Goal: Task Accomplishment & Management: Use online tool/utility

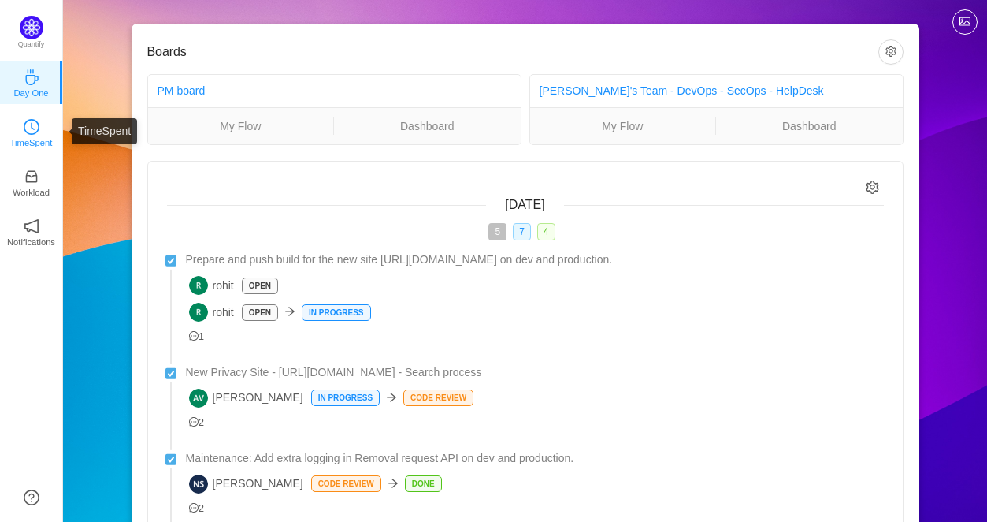
click at [32, 139] on link "TimeSpent" at bounding box center [32, 132] width 16 height 16
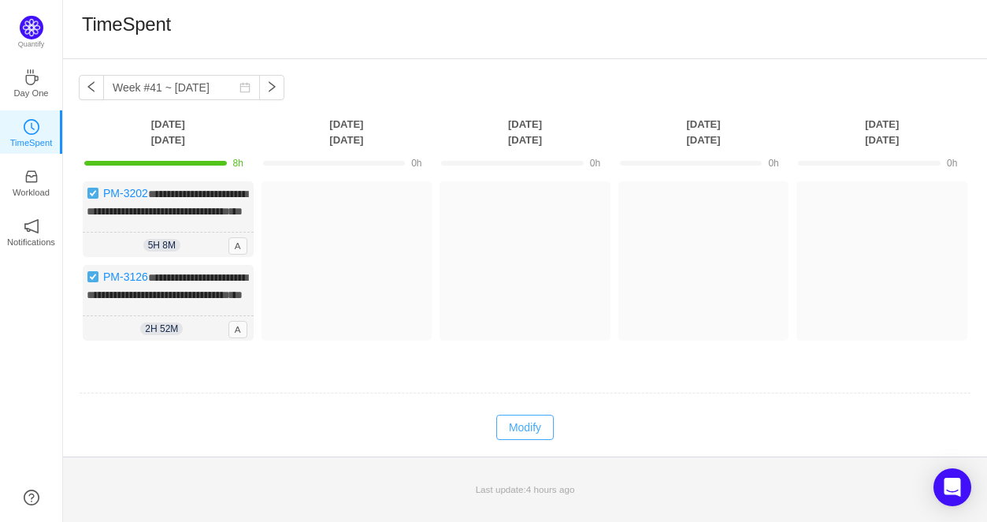
click at [525, 440] on button "Modify" at bounding box center [525, 426] width 58 height 25
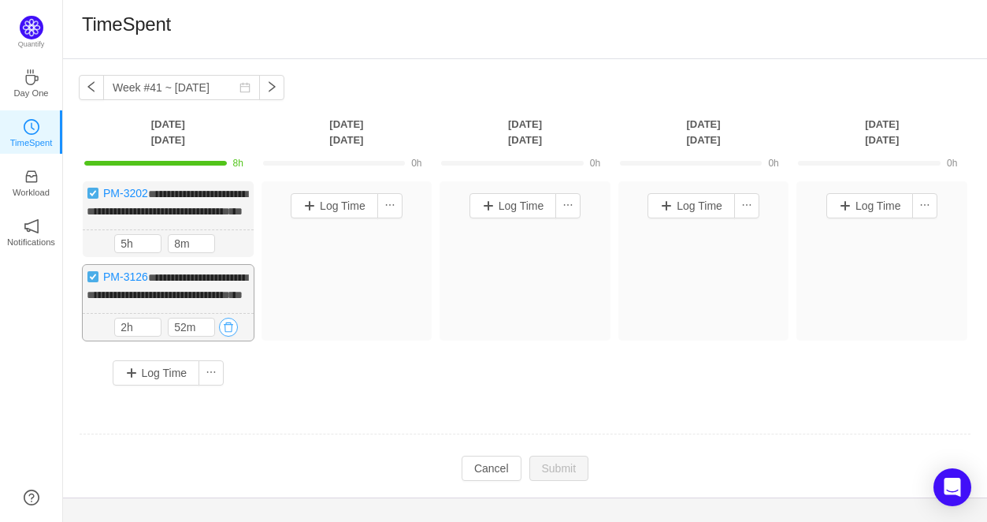
click at [224, 336] on button "button" at bounding box center [228, 326] width 19 height 19
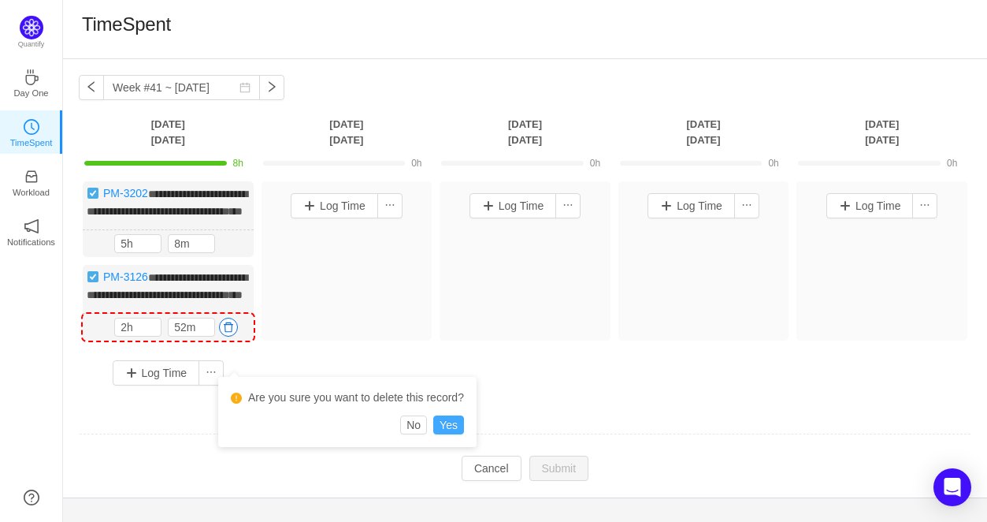
click at [458, 429] on button "Yes" at bounding box center [448, 424] width 31 height 19
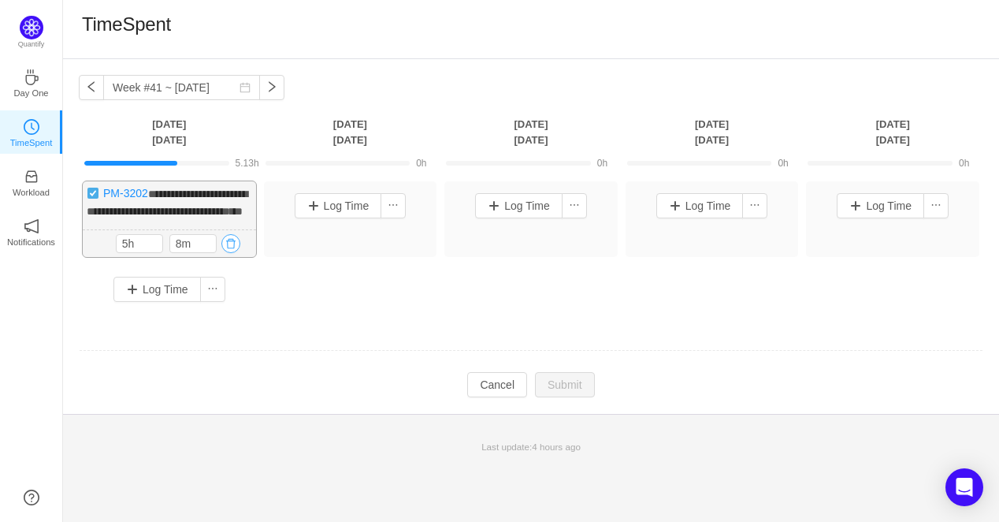
click at [228, 253] on button "button" at bounding box center [230, 243] width 19 height 19
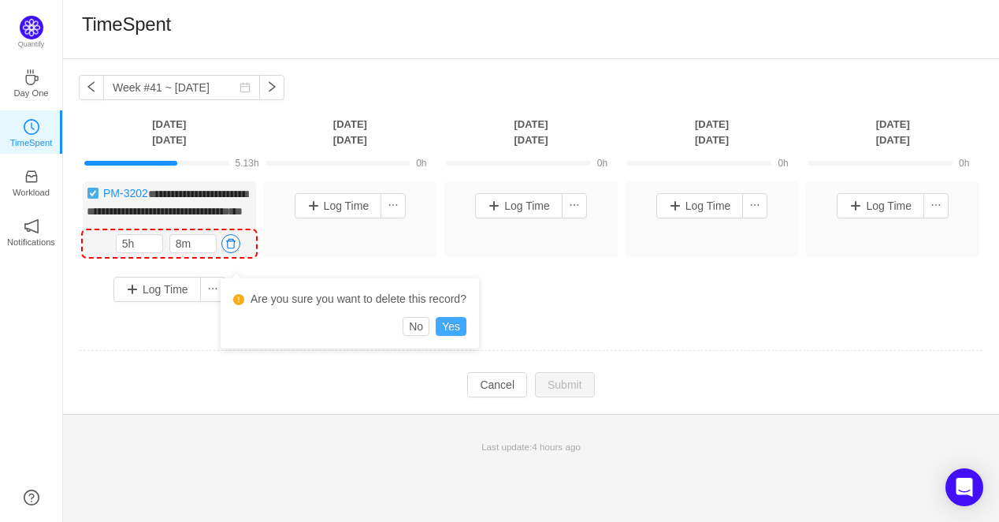
click at [449, 329] on button "Yes" at bounding box center [451, 326] width 31 height 19
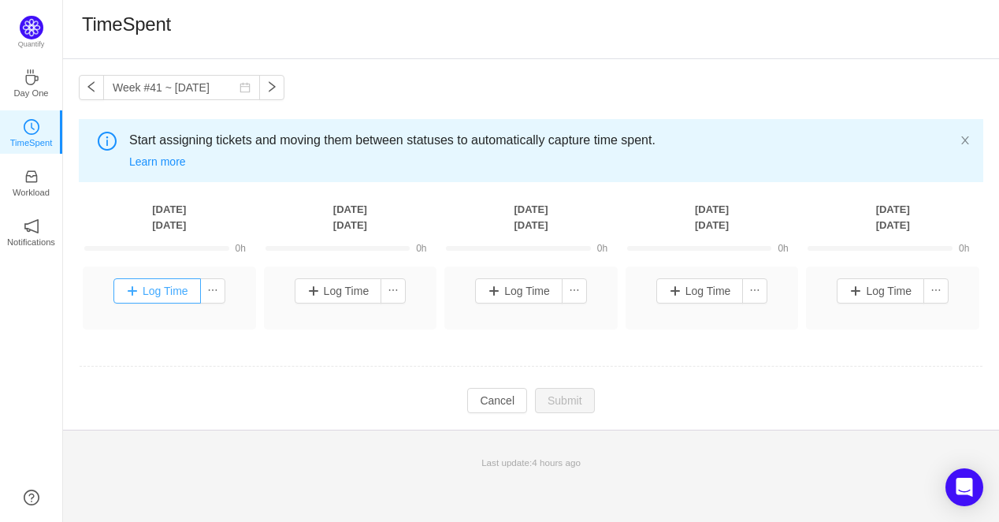
click at [172, 295] on button "Log Time" at bounding box center [156, 290] width 87 height 25
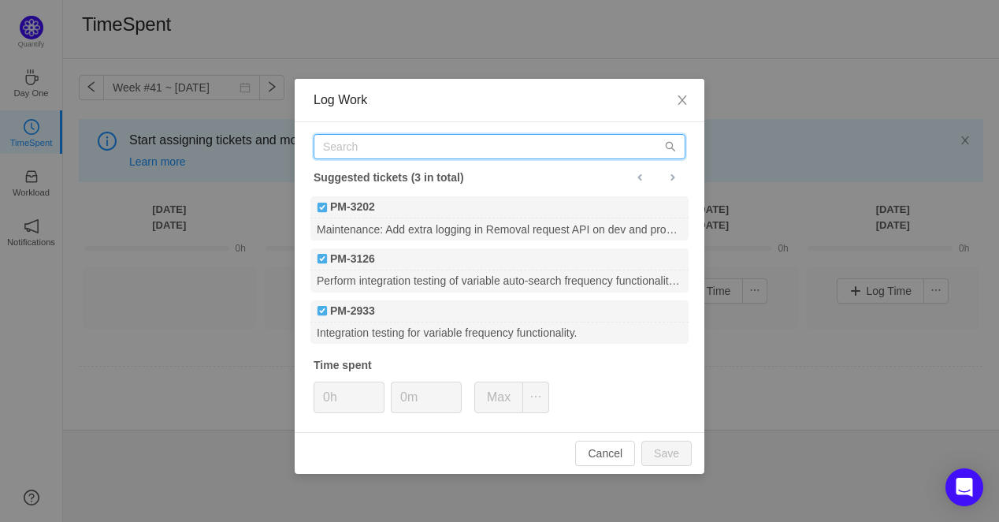
click at [415, 150] on input "text" at bounding box center [500, 146] width 372 height 25
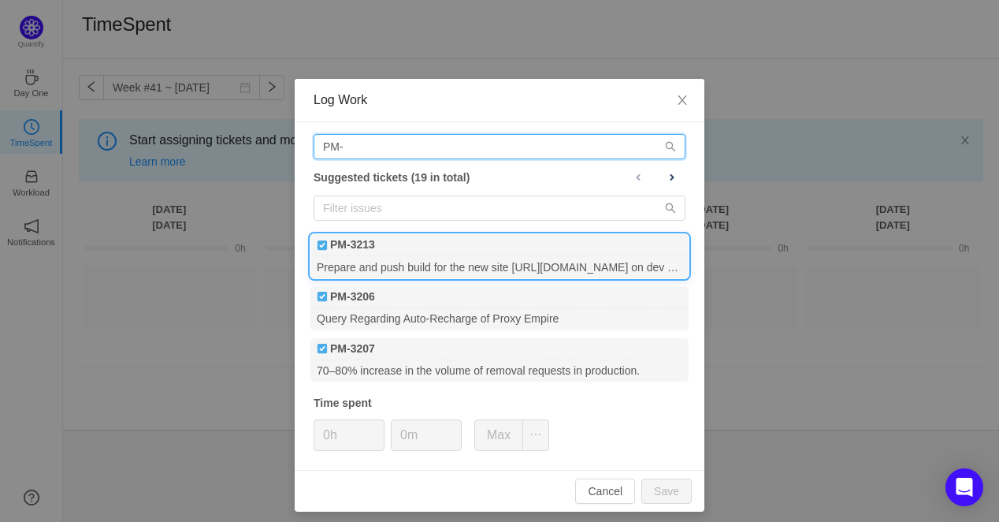
type input "PM-"
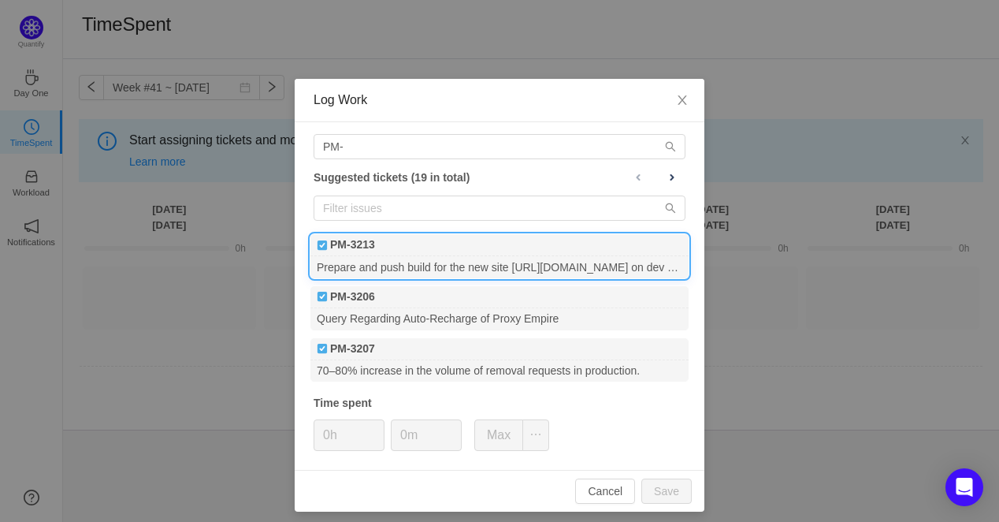
drag, startPoint x: 549, startPoint y: 251, endPoint x: 560, endPoint y: 262, distance: 15.6
click at [549, 252] on div "PM-3213" at bounding box center [499, 245] width 378 height 22
click at [492, 436] on button "Max" at bounding box center [498, 435] width 49 height 32
click at [655, 486] on button "Save" at bounding box center [666, 490] width 50 height 25
type input "0h"
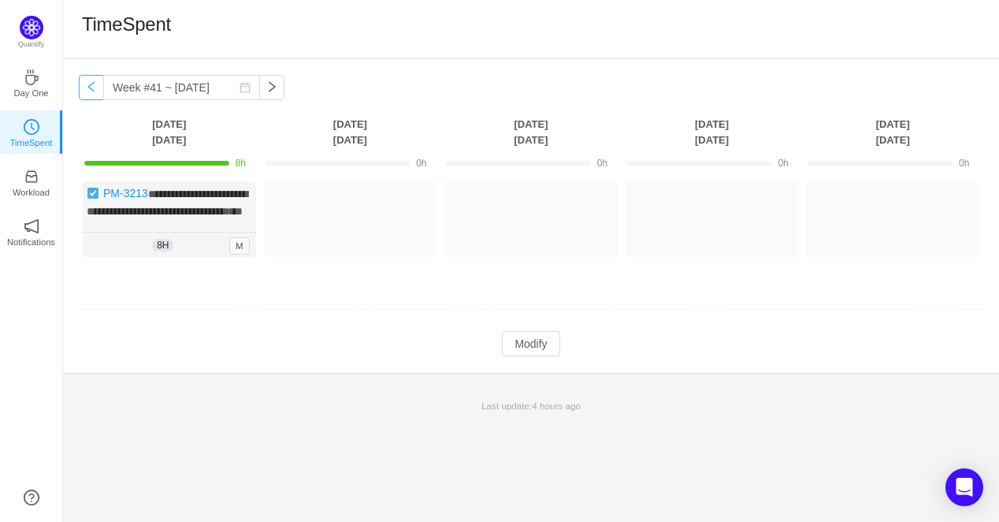
click at [85, 92] on button "button" at bounding box center [91, 87] width 25 height 25
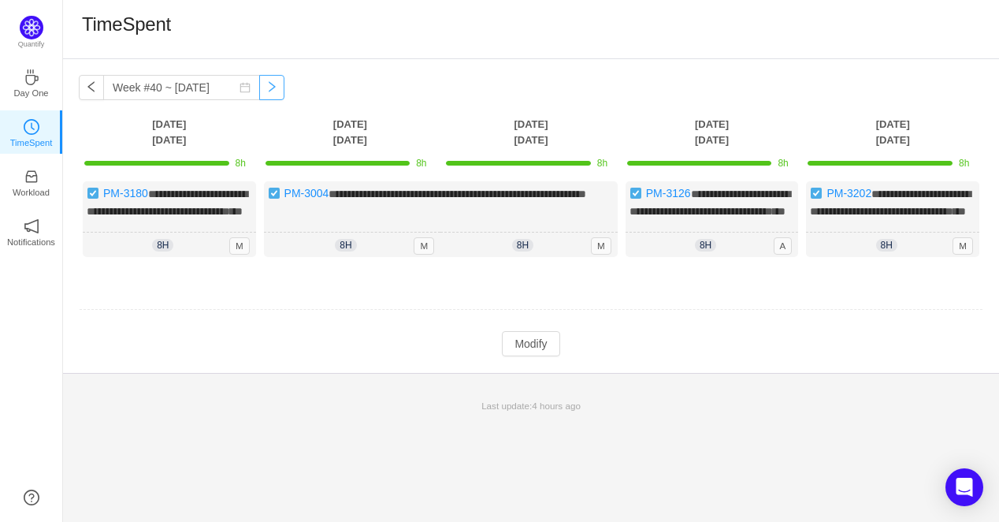
click at [265, 87] on button "button" at bounding box center [271, 87] width 25 height 25
type input "Week #41 ~ [DATE]"
